Goal: Task Accomplishment & Management: Use online tool/utility

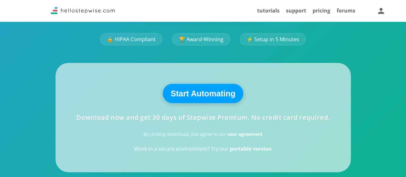
scroll to position [137, 0]
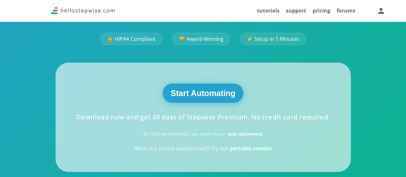
click at [208, 92] on button "Start Automating" at bounding box center [203, 92] width 81 height 19
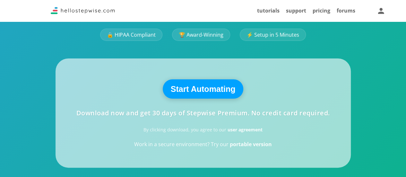
scroll to position [141, 0]
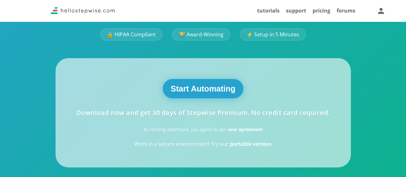
click at [204, 85] on button "Start Automating" at bounding box center [203, 88] width 81 height 19
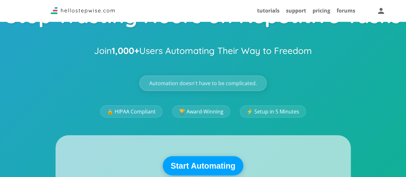
scroll to position [0, 0]
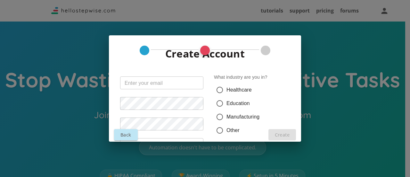
click at [158, 83] on input "text" at bounding box center [161, 82] width 83 height 13
type input "[EMAIL_ADDRESS][DOMAIN_NAME]"
